Goal: Participate in discussion

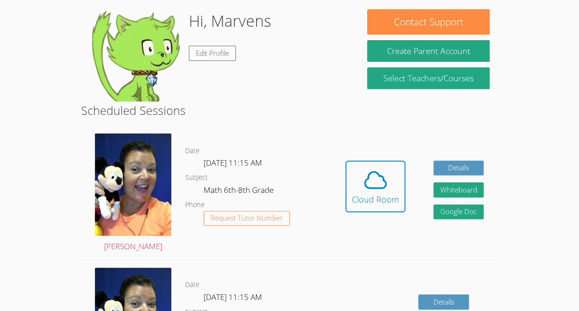
scroll to position [141, 0]
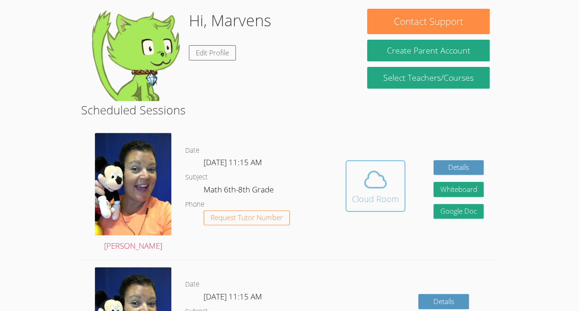
click at [380, 179] on icon at bounding box center [376, 179] width 26 height 26
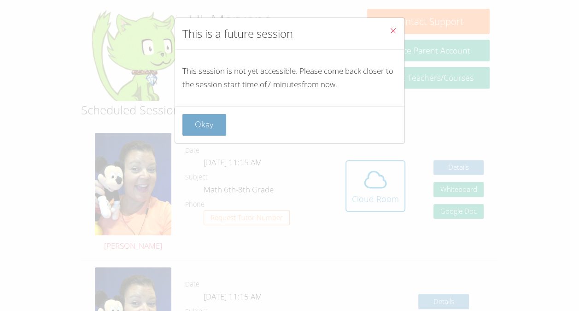
click at [212, 116] on button "Okay" at bounding box center [205, 125] width 44 height 22
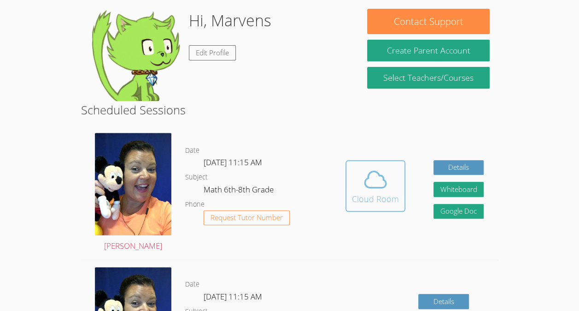
click at [371, 196] on div "Cloud Room" at bounding box center [375, 198] width 47 height 13
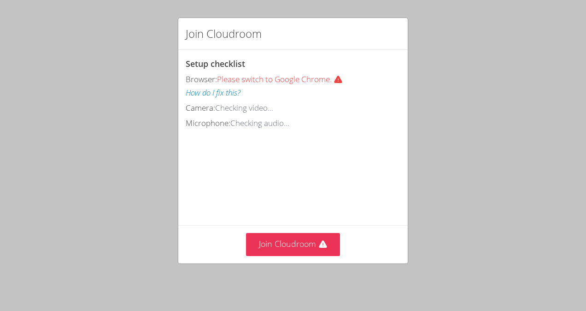
click at [309, 235] on div "Join Cloudroom" at bounding box center [293, 244] width 230 height 38
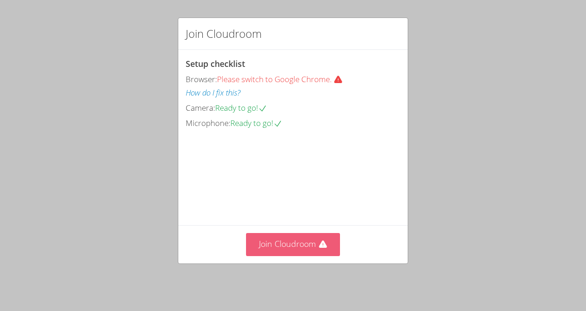
click at [305, 245] on button "Join Cloudroom" at bounding box center [293, 244] width 95 height 23
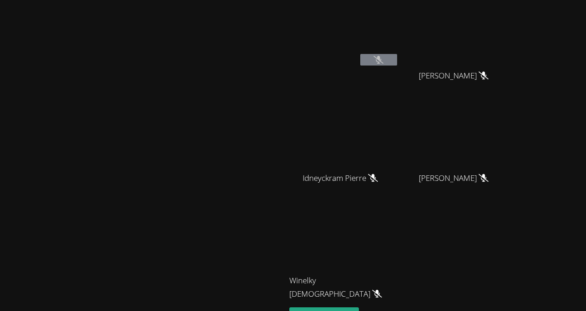
click at [119, 189] on video at bounding box center [143, 175] width 138 height 157
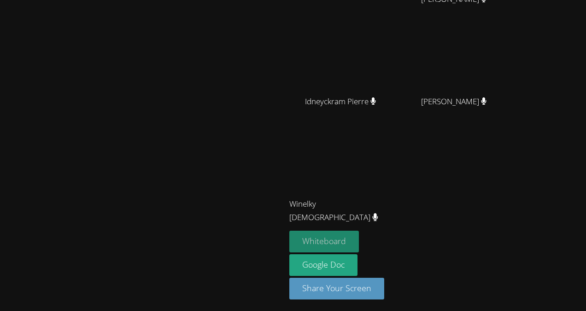
click at [359, 243] on button "Whiteboard" at bounding box center [324, 241] width 70 height 22
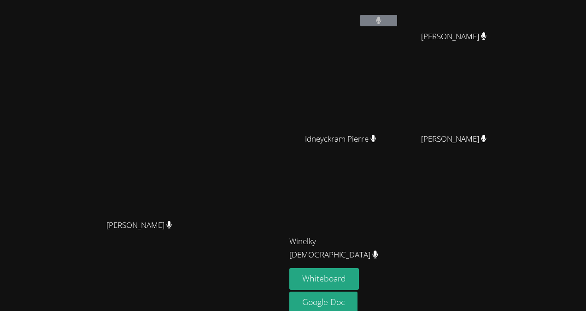
scroll to position [0, 0]
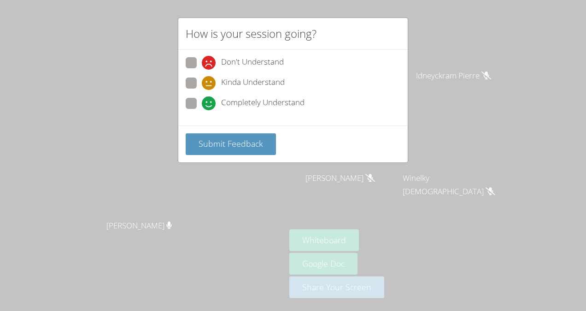
click at [202, 110] on span at bounding box center [202, 110] width 0 height 0
click at [202, 102] on input "Completely Understand" at bounding box center [206, 102] width 8 height 8
radio input "true"
click at [231, 130] on div "Submit Feedback" at bounding box center [293, 143] width 230 height 37
click at [234, 135] on button "Submit Feedback" at bounding box center [231, 144] width 90 height 22
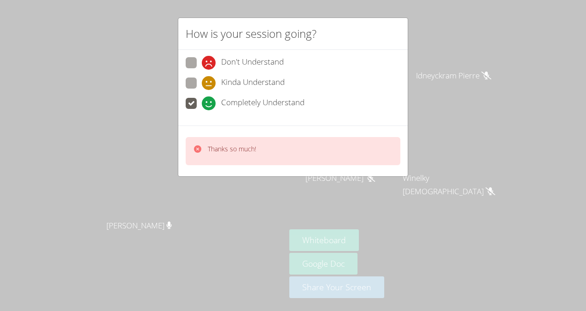
click at [195, 148] on icon at bounding box center [197, 148] width 7 height 7
click at [197, 148] on icon at bounding box center [197, 148] width 9 height 9
